Goal: Information Seeking & Learning: Learn about a topic

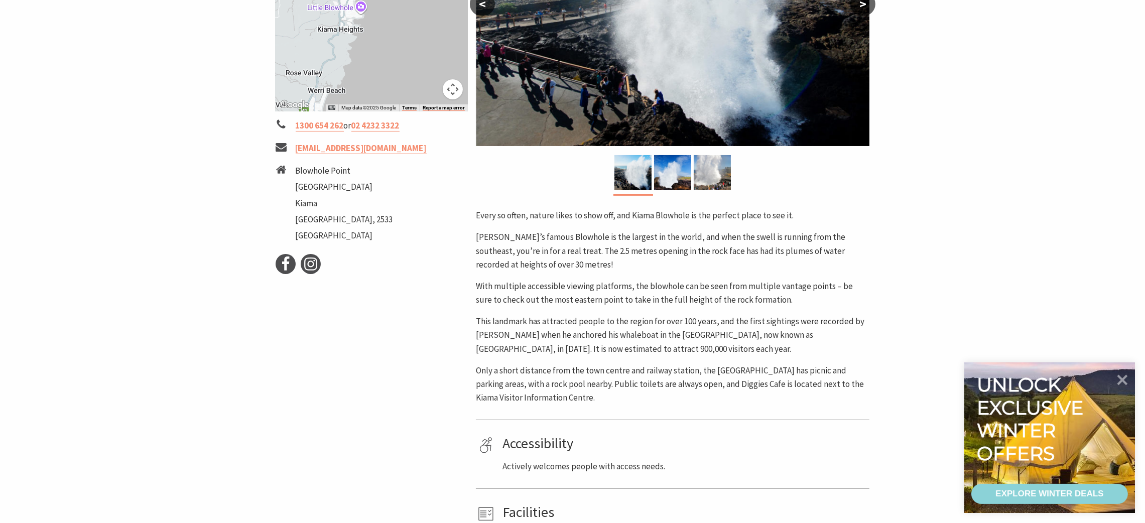
scroll to position [301, 0]
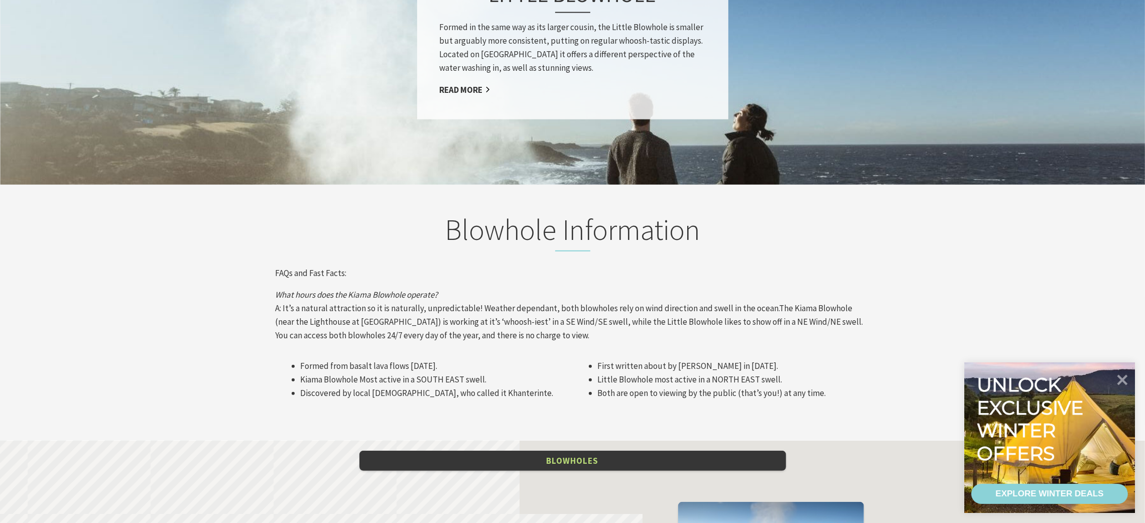
scroll to position [451, 0]
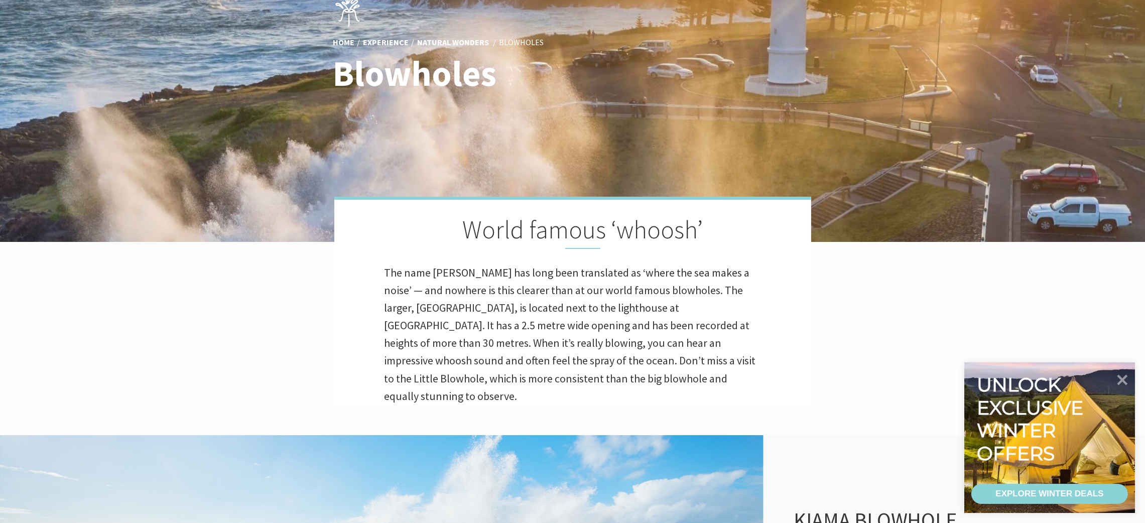
scroll to position [372, 1165]
